Goal: Transaction & Acquisition: Purchase product/service

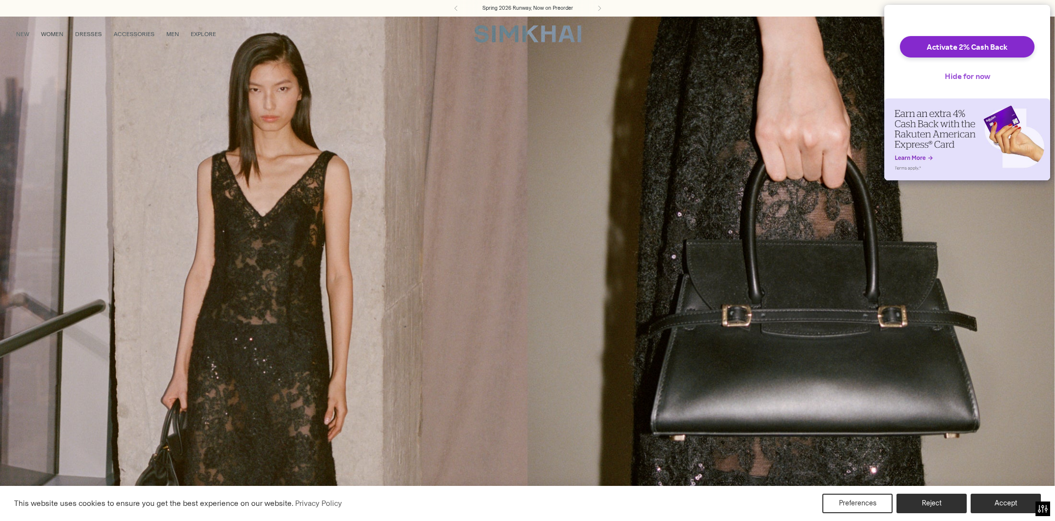
click at [955, 80] on button "Hide for now" at bounding box center [967, 75] width 61 height 21
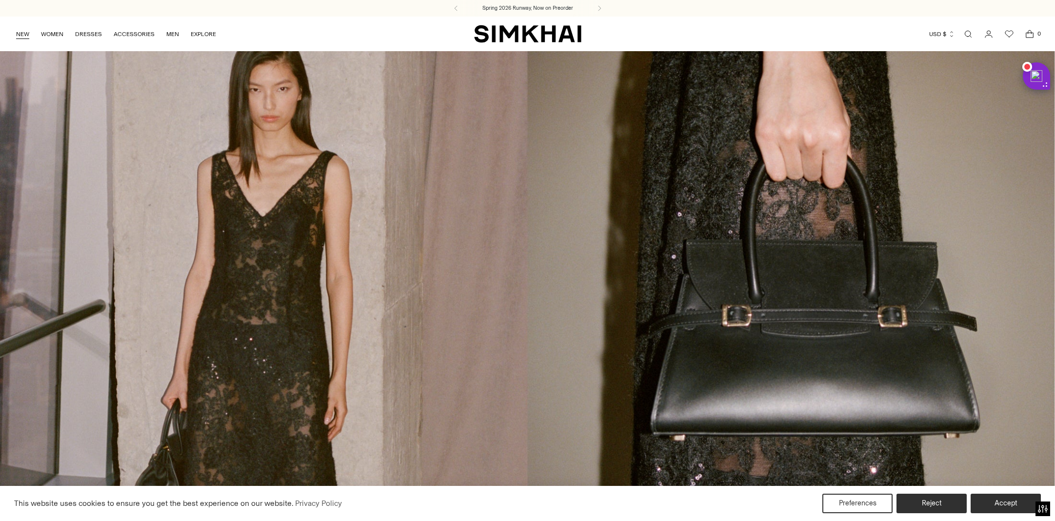
click at [20, 36] on link "NEW" at bounding box center [22, 33] width 13 height 21
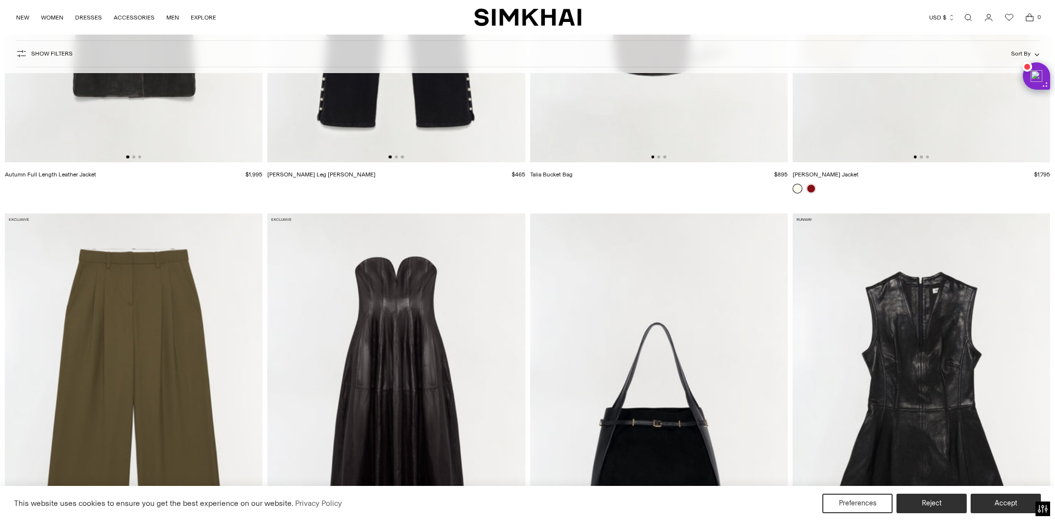
scroll to position [3008, 0]
